Goal: Task Accomplishment & Management: Use online tool/utility

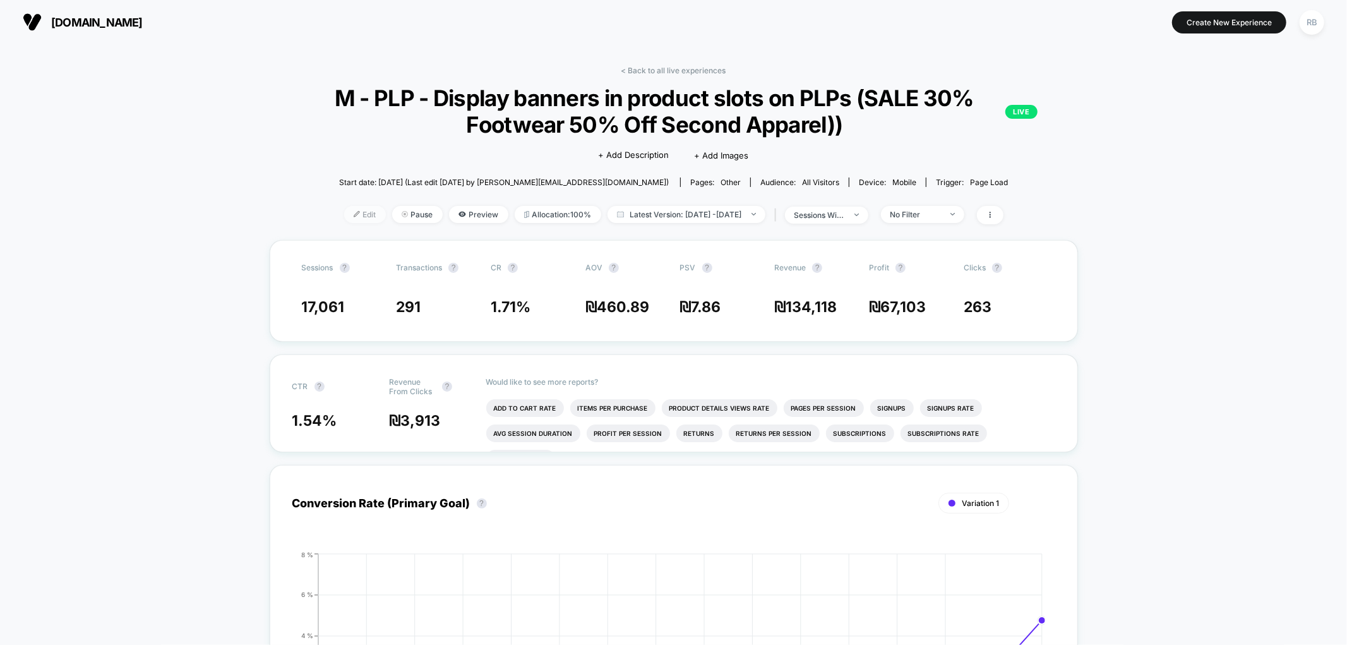
click at [344, 217] on span "Edit" at bounding box center [365, 214] width 42 height 17
